Goal: Task Accomplishment & Management: Complete application form

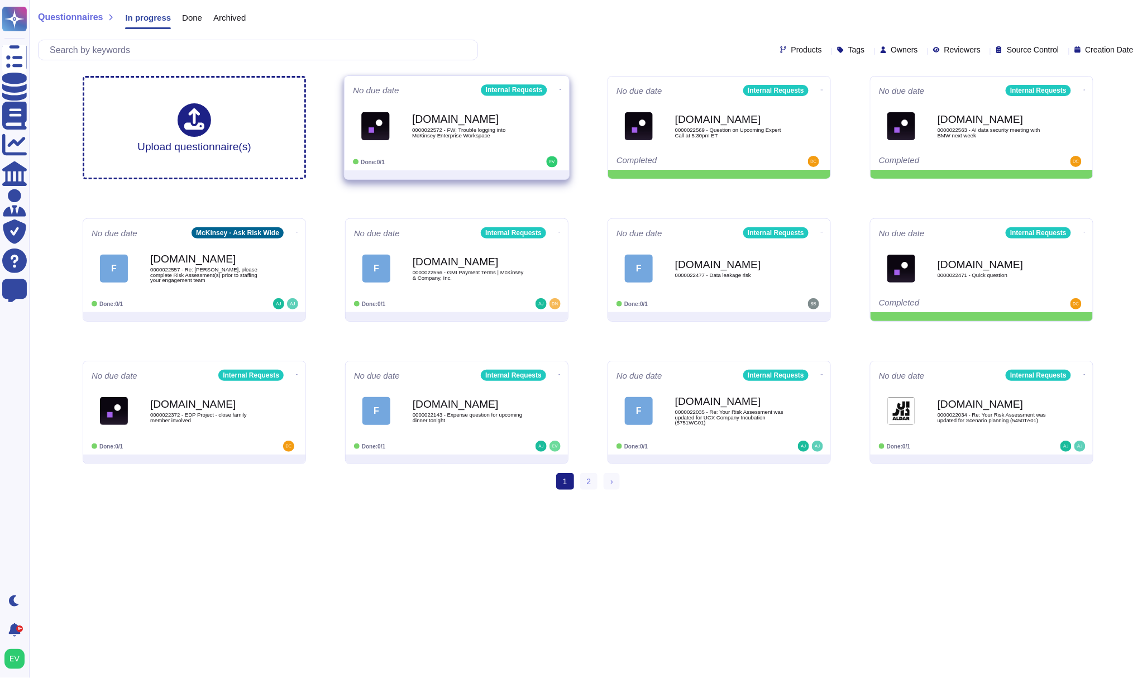
click at [436, 146] on div "[DOMAIN_NAME] 0000022572 - FW: Trouble logging into McKinsey Enterprise Workspa…" at bounding box center [468, 125] width 113 height 45
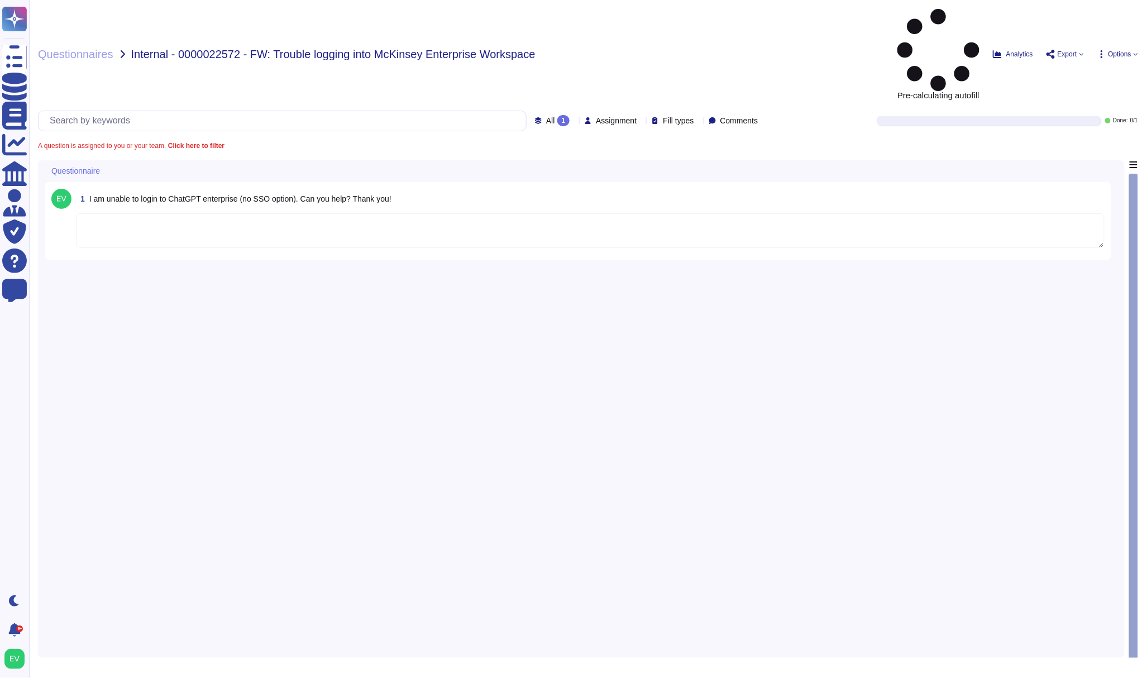
click at [228, 213] on textarea "To enrich screen reader interactions, please activate Accessibility in Grammarl…" at bounding box center [590, 230] width 1029 height 35
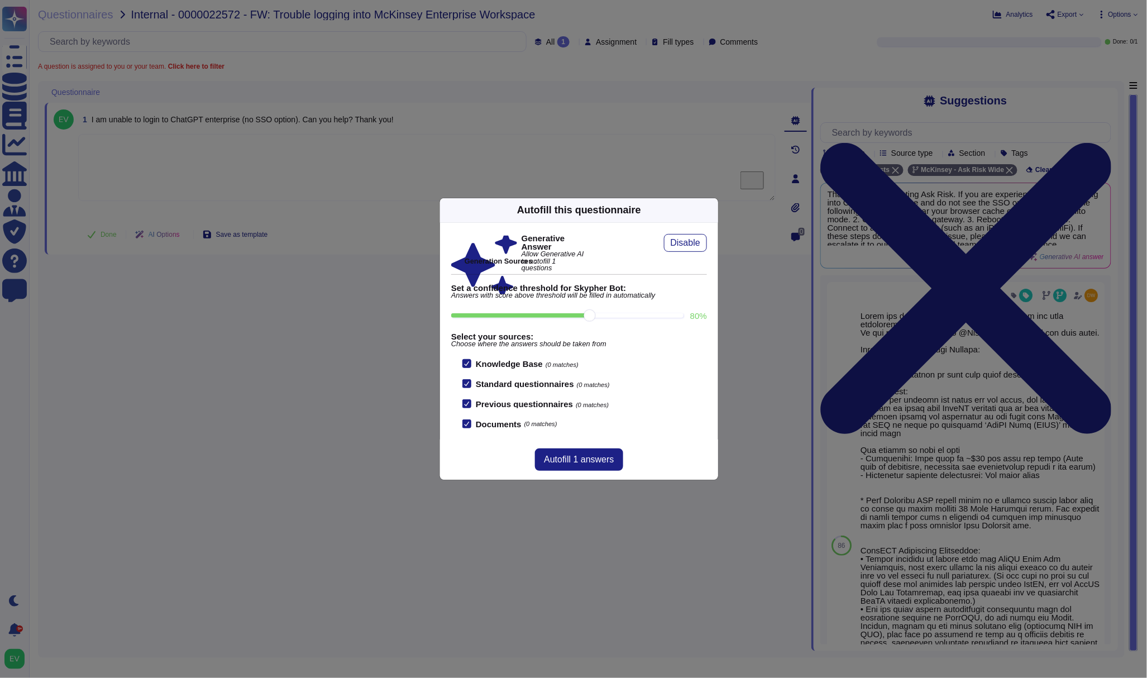
click at [712, 208] on div "Autofill this questionnaire" at bounding box center [579, 210] width 278 height 25
click at [712, 210] on icon at bounding box center [712, 210] width 0 height 0
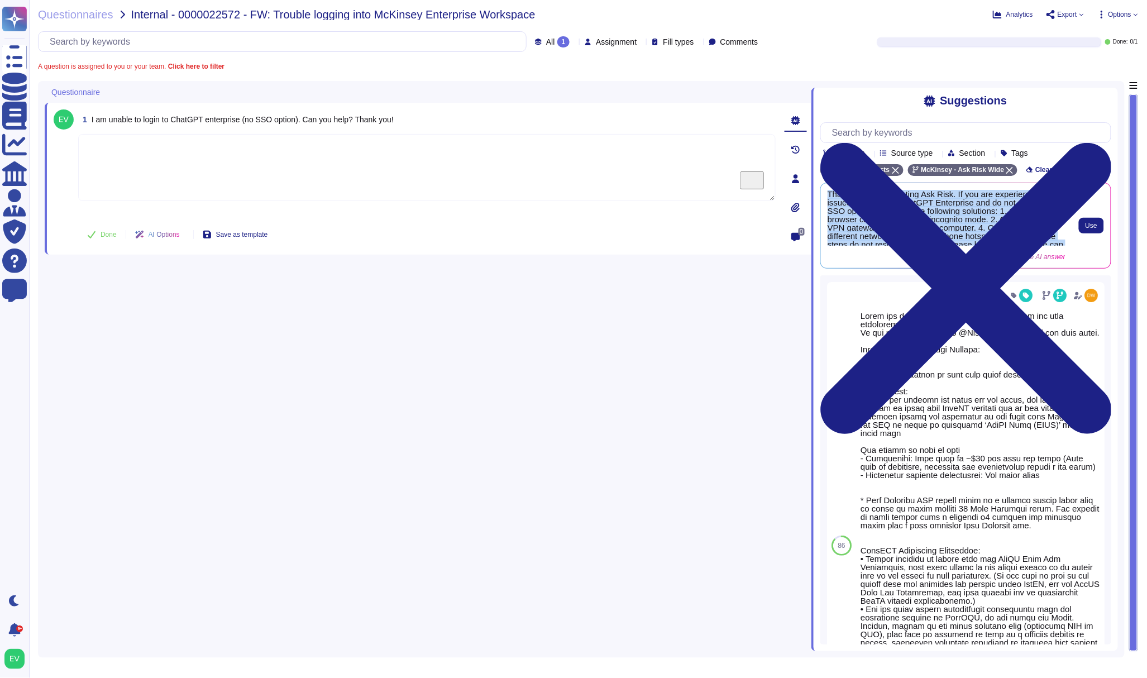
scroll to position [21, 0]
drag, startPoint x: 829, startPoint y: 196, endPoint x: 1056, endPoint y: 246, distance: 232.3
click at [1056, 246] on span "Thank you for contacting Ask Risk. If you are experiencing issues logging into …" at bounding box center [947, 218] width 238 height 56
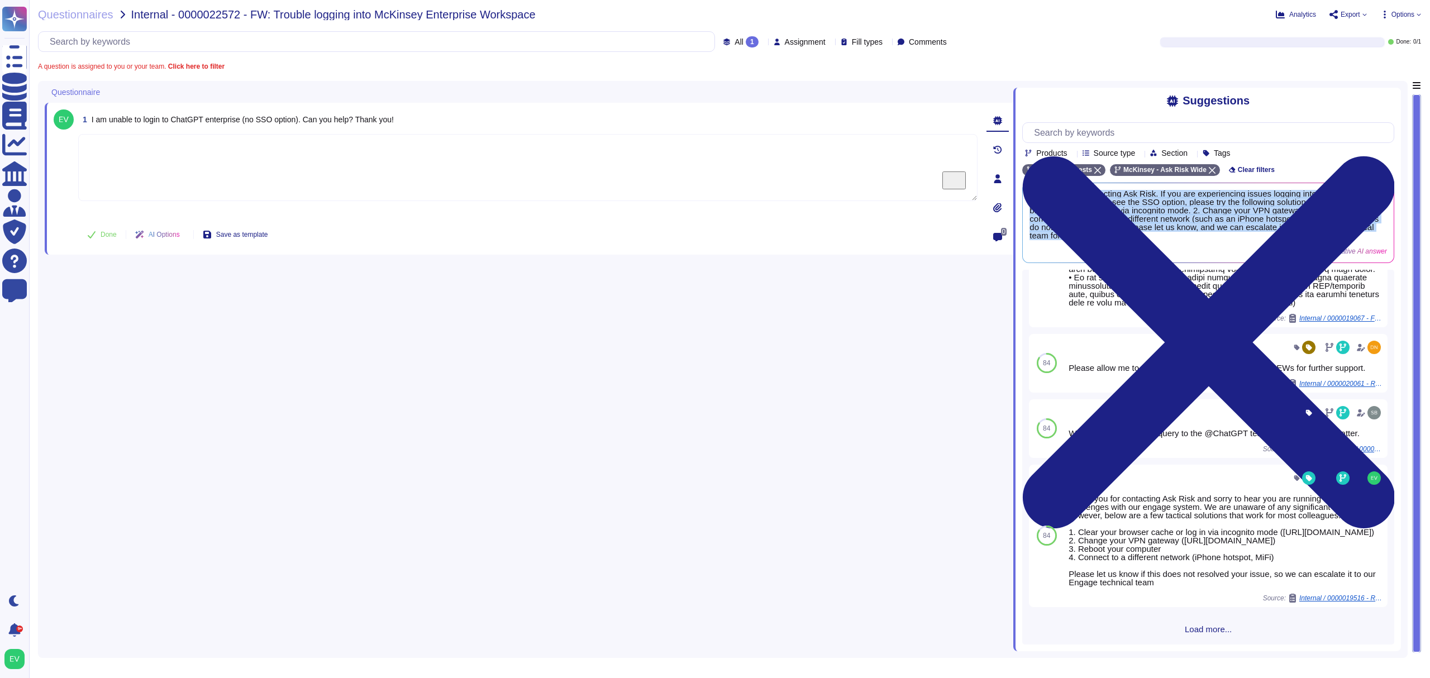
scroll to position [888, 0]
click at [232, 175] on textarea "To enrich screen reader interactions, please activate Accessibility in Grammarl…" at bounding box center [527, 167] width 899 height 67
paste textarea "Thank you for contacting the Ask Risk team (via GenAI). For awareness, I am sha…"
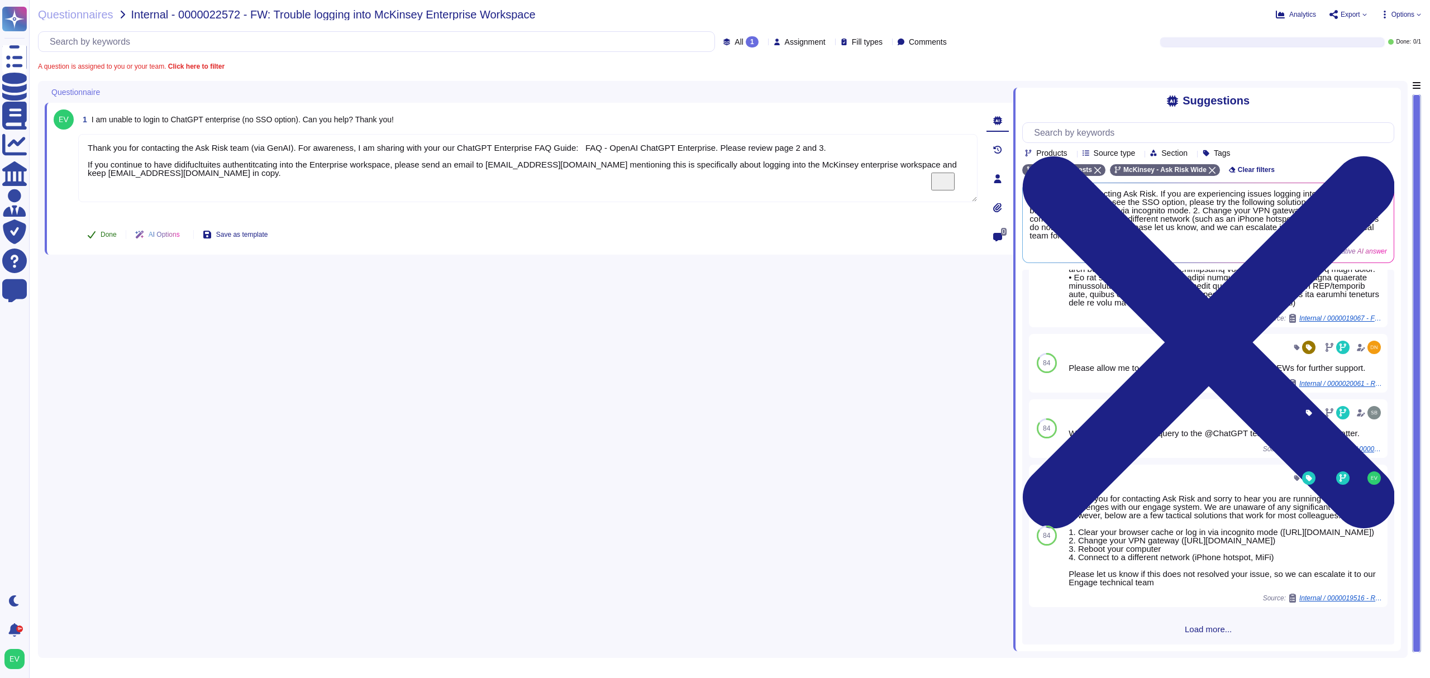
type textarea "Thank you for contacting the Ask Risk team (via GenAI). For awareness, I am sha…"
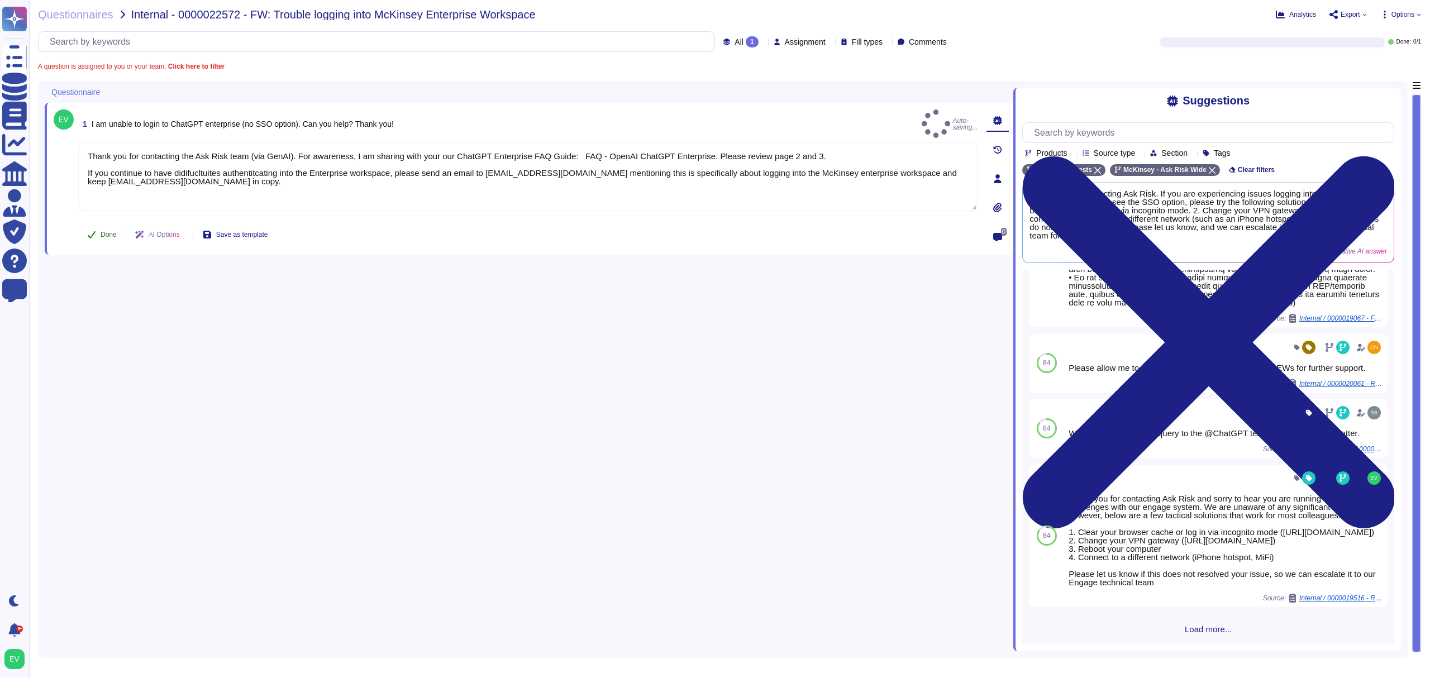
click at [94, 226] on button "Done" at bounding box center [101, 234] width 47 height 22
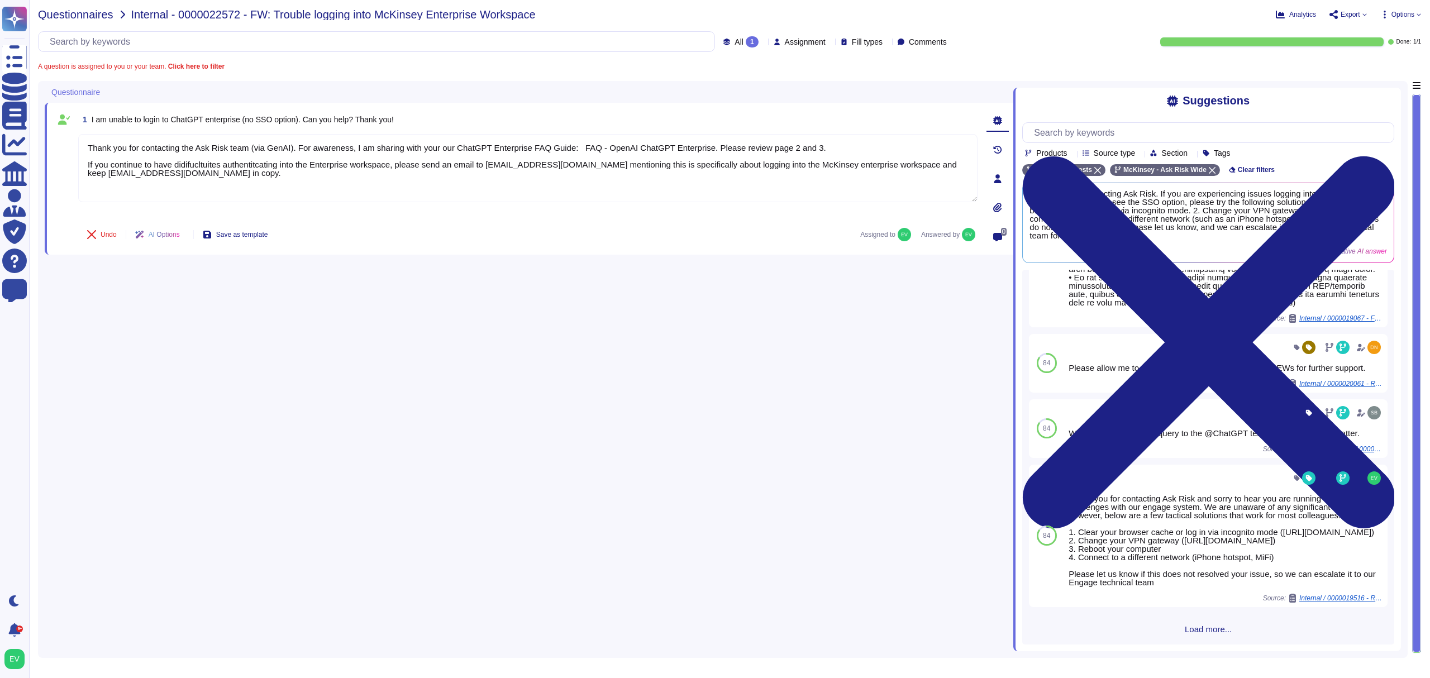
click at [70, 16] on span "Questionnaires" at bounding box center [75, 14] width 75 height 11
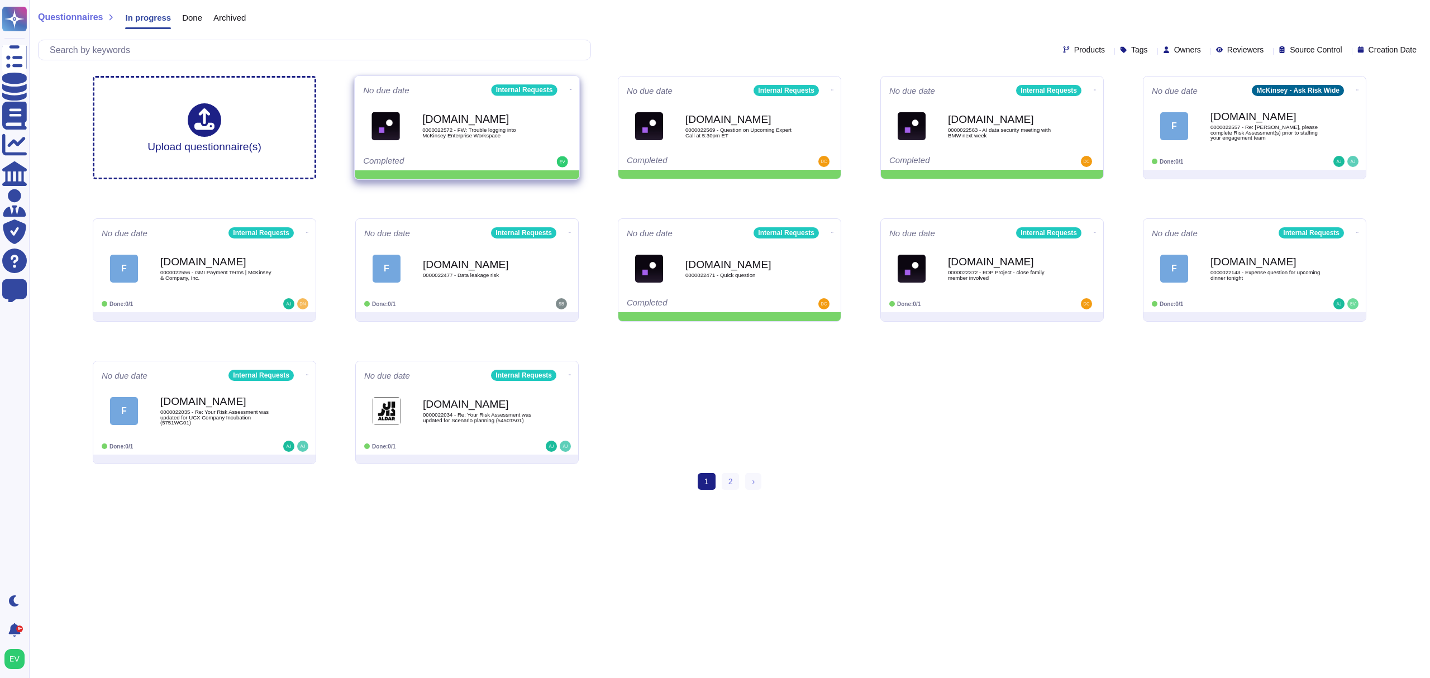
click at [570, 89] on icon at bounding box center [571, 89] width 2 height 3
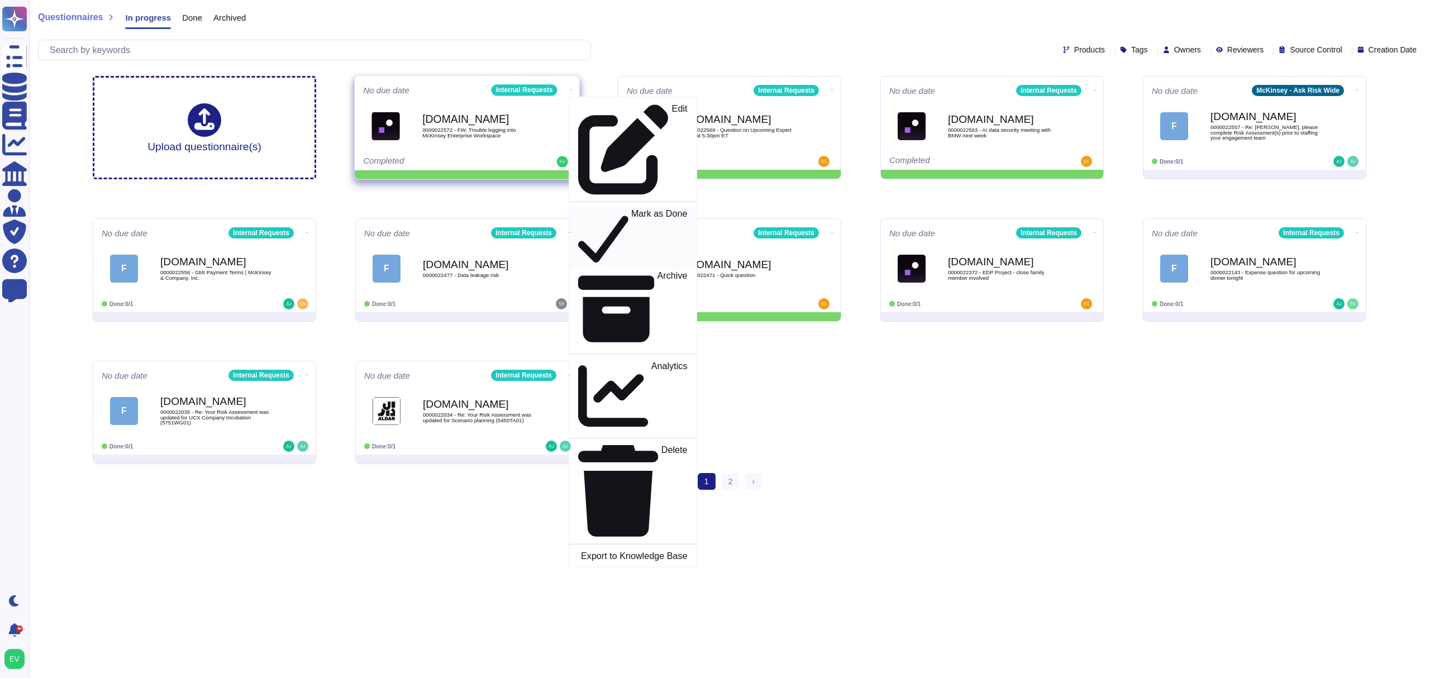
click at [631, 209] on p "Mark as Done" at bounding box center [659, 237] width 56 height 57
